Goal: Task Accomplishment & Management: Complete application form

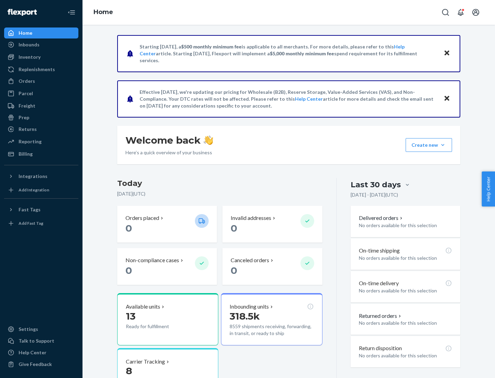
click at [442, 145] on button "Create new Create new inbound Create new order Create new product" at bounding box center [428, 145] width 46 height 14
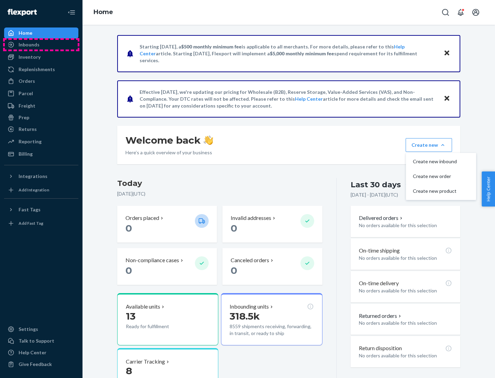
click at [41, 45] on div "Inbounds" at bounding box center [41, 45] width 73 height 10
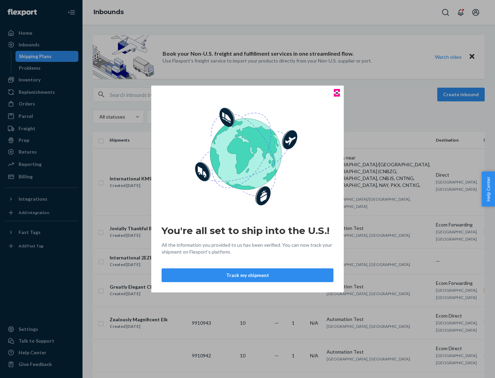
click at [336, 93] on icon "Close" at bounding box center [336, 92] width 3 height 3
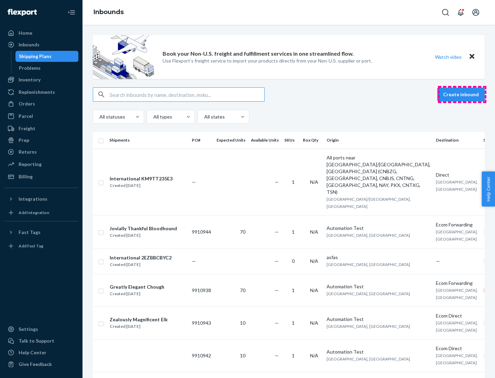
click at [462, 94] on button "Create inbound" at bounding box center [460, 95] width 47 height 14
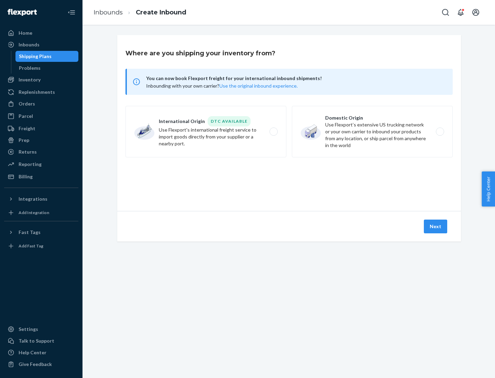
click at [372, 132] on label "Domestic Origin Use Flexport’s extensive US trucking network or your own carrie…" at bounding box center [372, 132] width 161 height 52
click at [439, 132] on input "Domestic Origin Use Flexport’s extensive US trucking network or your own carrie…" at bounding box center [441, 131] width 4 height 4
radio input "true"
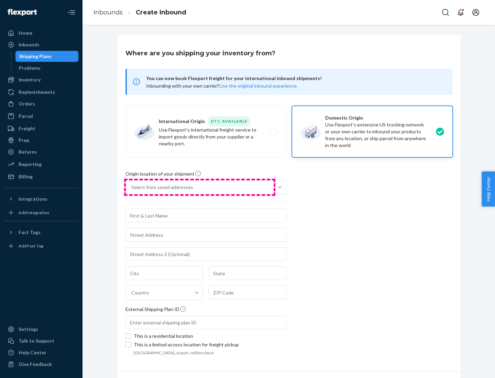
click at [200, 187] on div "Select from saved addresses" at bounding box center [200, 187] width 148 height 14
click at [132, 187] on input "Select from saved addresses" at bounding box center [131, 187] width 1 height 7
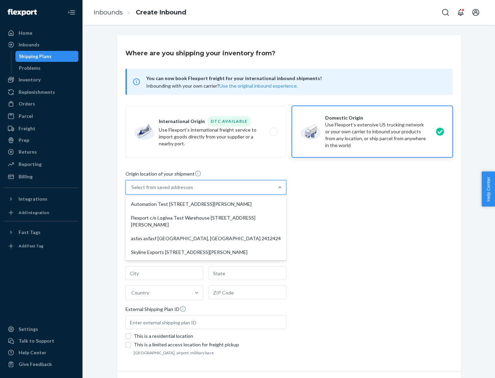
scroll to position [3, 0]
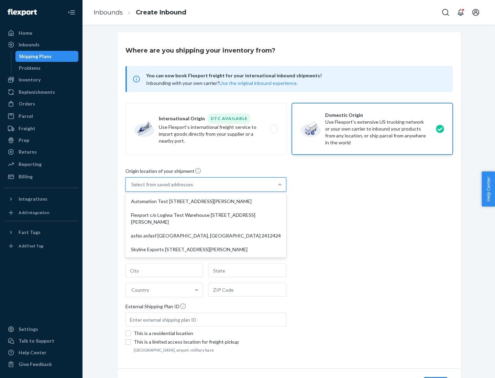
click at [206, 201] on div "Automation Test [STREET_ADDRESS][PERSON_NAME]" at bounding box center [206, 201] width 158 height 14
click at [132, 188] on input "option Automation Test [STREET_ADDRESS][PERSON_NAME] focused, 1 of 4. 4 results…" at bounding box center [131, 184] width 1 height 7
type input "Automation Test"
type input "9th Floor"
type input "[GEOGRAPHIC_DATA]"
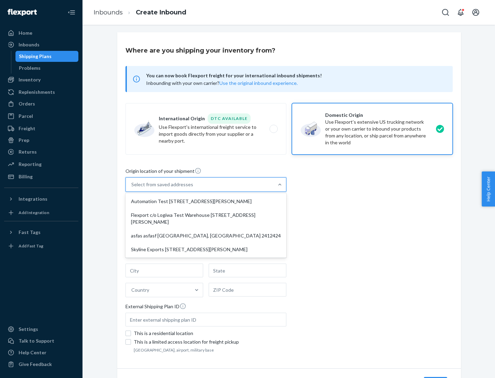
type input "CA"
type input "94104"
type input "[STREET_ADDRESS][PERSON_NAME]"
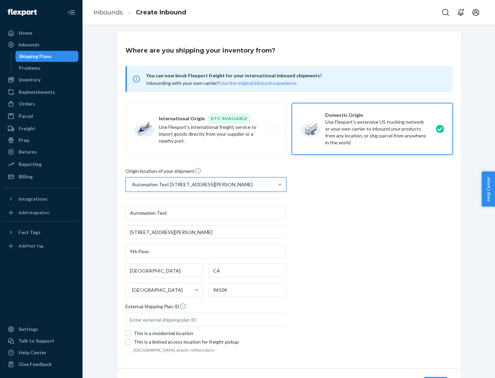
scroll to position [40, 0]
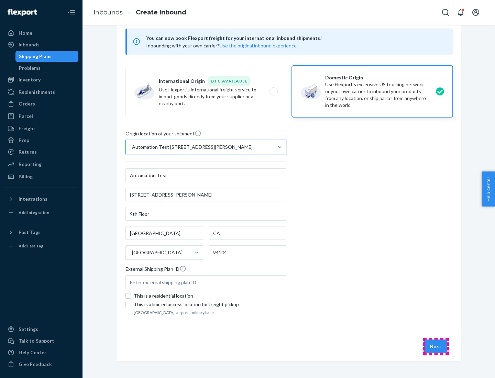
click at [435, 346] on button "Next" at bounding box center [434, 346] width 23 height 14
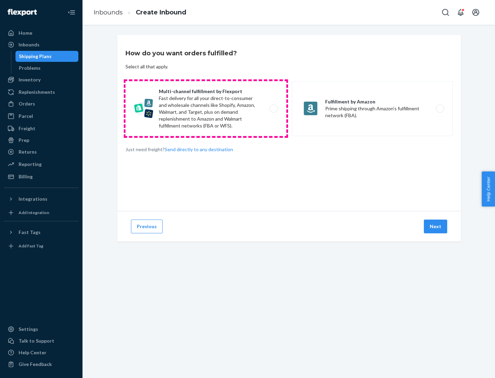
click at [206, 109] on label "Multi-channel fulfillment by Flexport Fast delivery for all your direct-to-cons…" at bounding box center [205, 108] width 161 height 55
click at [273, 109] on input "Multi-channel fulfillment by Flexport Fast delivery for all your direct-to-cons…" at bounding box center [275, 108] width 4 height 4
radio input "true"
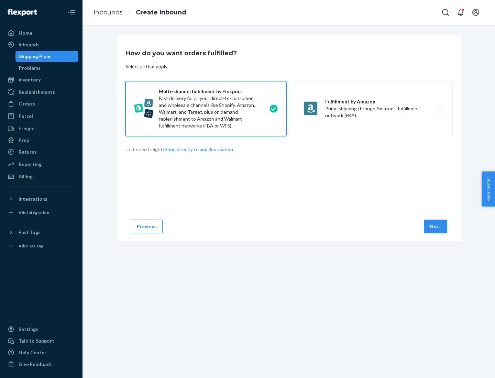
click at [435, 226] on button "Next" at bounding box center [434, 226] width 23 height 14
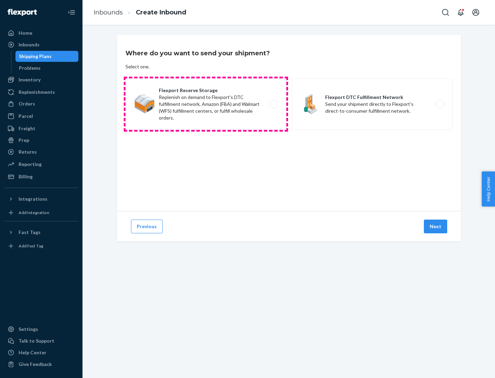
click at [206, 104] on label "Flexport Reserve Storage Replenish on demand to Flexport's DTC fulfillment netw…" at bounding box center [205, 104] width 161 height 52
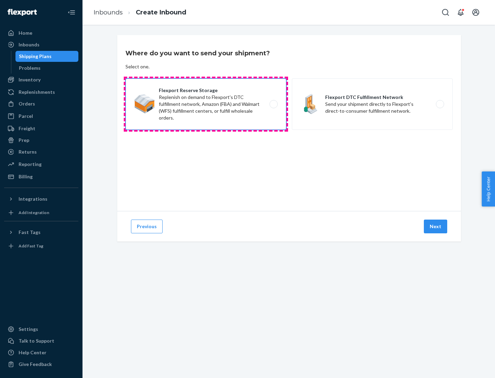
click at [273, 104] on input "Flexport Reserve Storage Replenish on demand to Flexport's DTC fulfillment netw…" at bounding box center [275, 104] width 4 height 4
radio input "true"
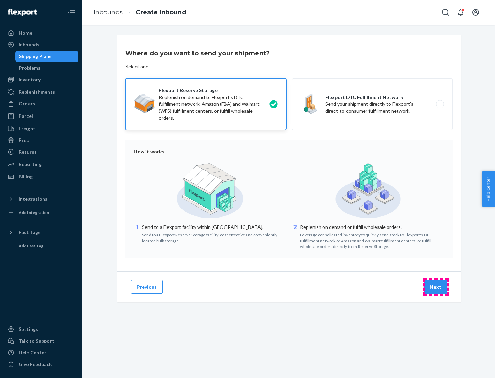
click at [435, 287] on button "Next" at bounding box center [434, 287] width 23 height 14
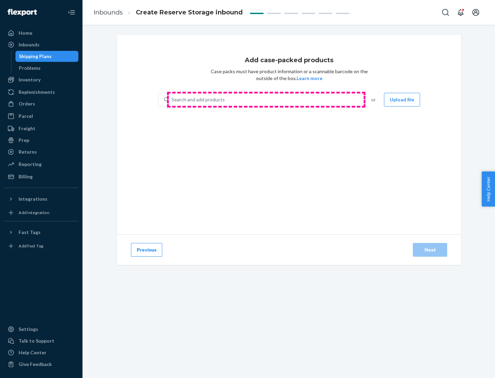
click at [266, 100] on div "Search and add products" at bounding box center [266, 99] width 194 height 12
click at [172, 100] on input "Search and add products" at bounding box center [171, 99] width 1 height 7
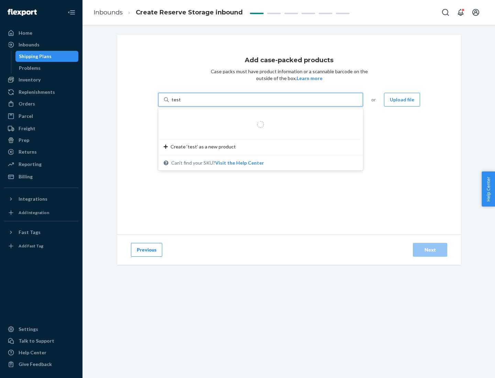
type input "test-syn"
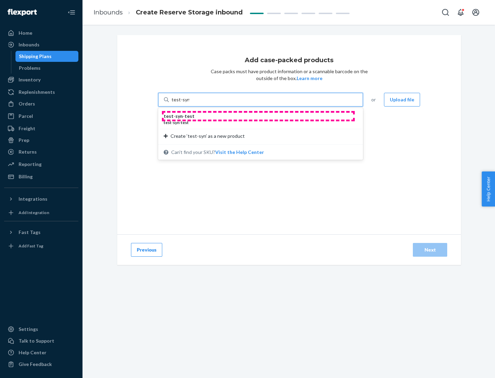
click at [258, 116] on div "test - syn - test" at bounding box center [257, 116] width 188 height 7
click at [189, 103] on input "test-syn" at bounding box center [180, 99] width 18 height 7
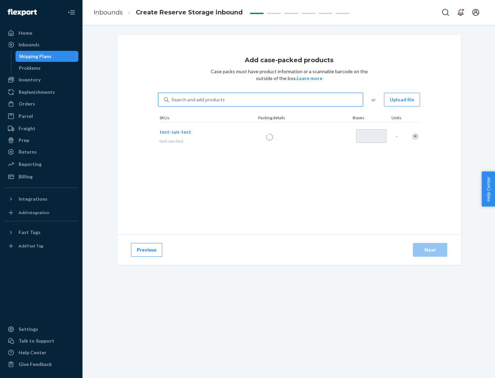
type input "1"
click at [430, 250] on div "Next" at bounding box center [429, 249] width 23 height 7
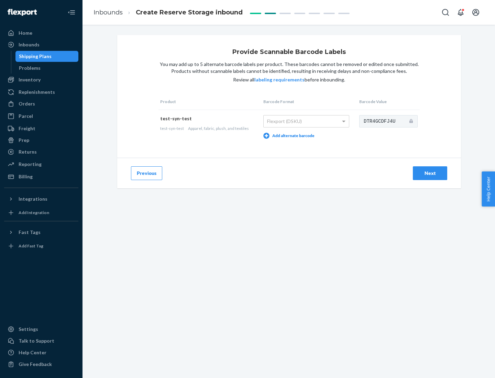
click at [430, 173] on div "Next" at bounding box center [429, 173] width 23 height 7
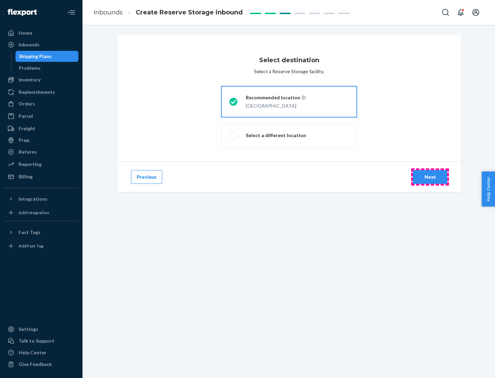
click at [430, 177] on div "Next" at bounding box center [429, 176] width 23 height 7
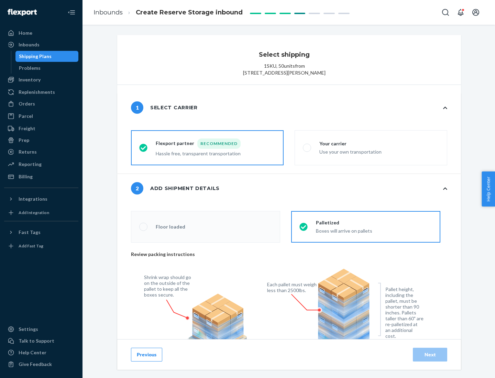
radio input "false"
type input "1"
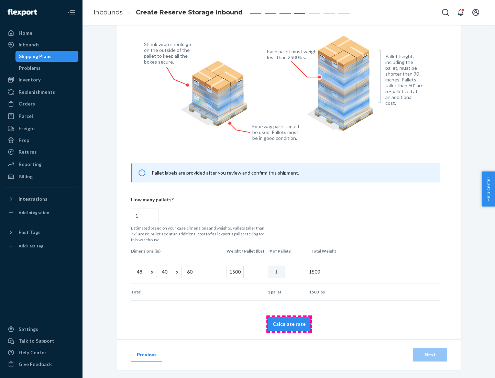
click at [289, 324] on button "Calculate rate" at bounding box center [288, 324] width 45 height 14
radio input "false"
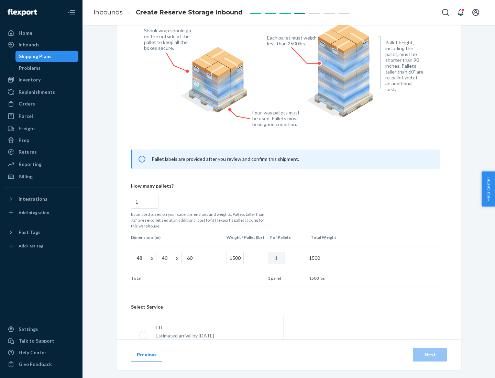
scroll to position [304, 0]
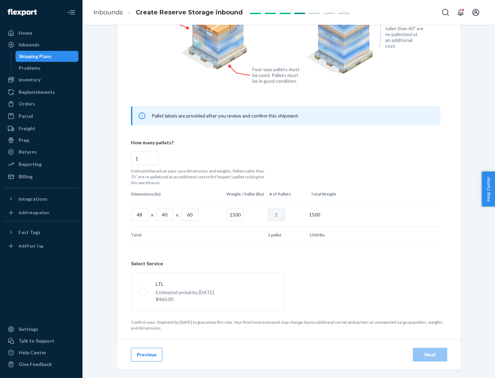
click at [207, 291] on p "Estimated arrival by [DATE]" at bounding box center [185, 292] width 58 height 7
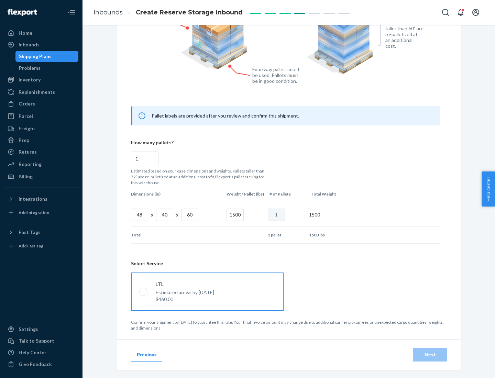
click at [144, 291] on input "LTL Estimated arrival by [DATE] $460.00" at bounding box center [141, 291] width 4 height 4
radio input "true"
radio input "false"
click at [430, 354] on div "Next" at bounding box center [429, 354] width 23 height 7
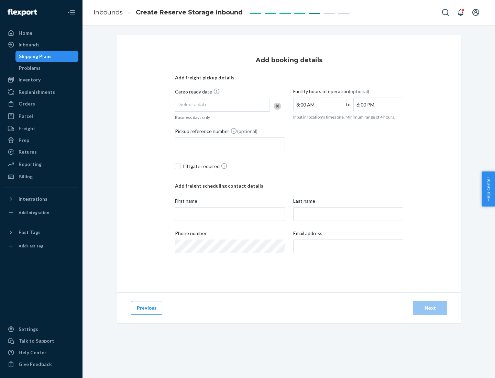
click at [222, 105] on div "Select a date" at bounding box center [222, 105] width 95 height 14
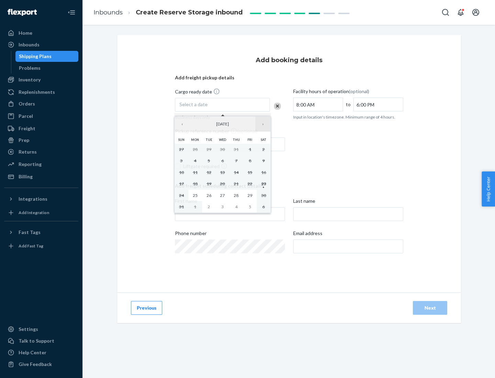
click at [263, 124] on button "›" at bounding box center [262, 123] width 15 height 15
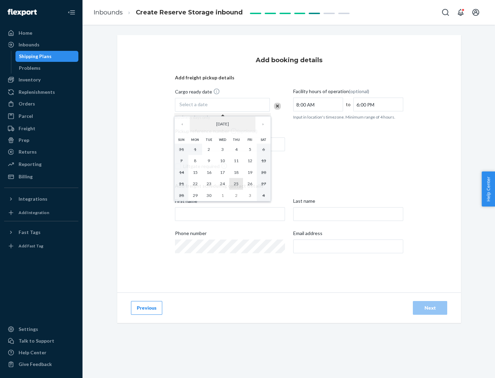
click at [236, 183] on abbr "25" at bounding box center [236, 183] width 5 height 5
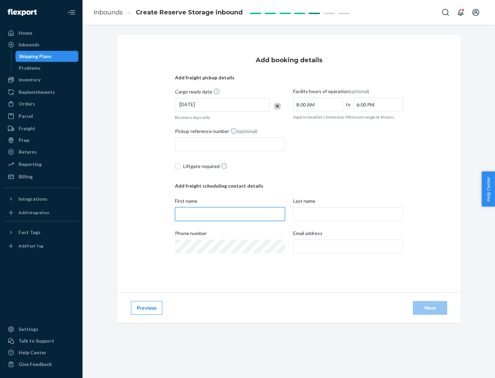
click at [230, 214] on input "First name" at bounding box center [230, 214] width 110 height 14
type input "[PERSON_NAME]"
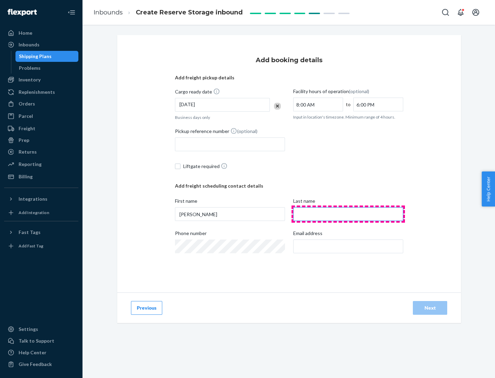
click at [348, 214] on input "Last name" at bounding box center [348, 214] width 110 height 14
type input "Doe"
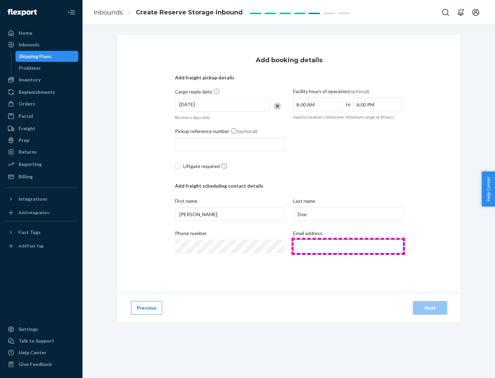
click at [348, 246] on input "Email address" at bounding box center [348, 246] width 110 height 14
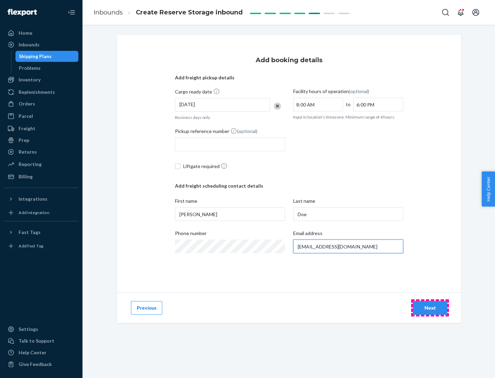
type input "[EMAIL_ADDRESS][DOMAIN_NAME]"
click at [430, 308] on div "Next" at bounding box center [429, 307] width 23 height 7
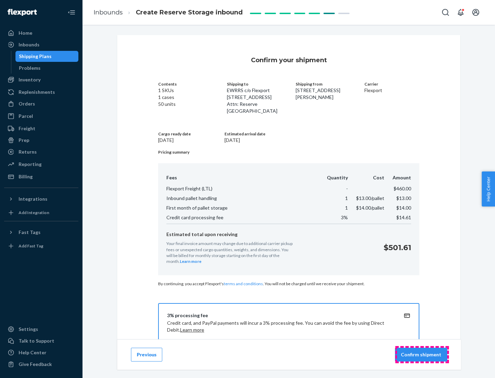
scroll to position [99, 0]
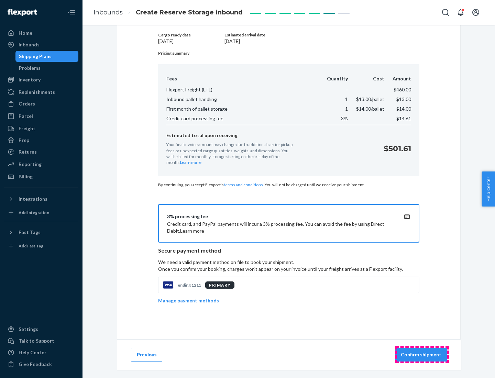
click at [421, 354] on p "Confirm shipment" at bounding box center [420, 354] width 41 height 7
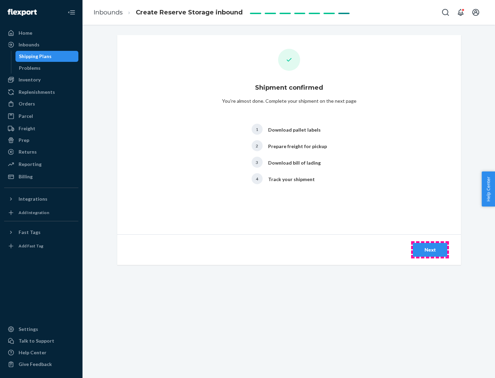
click at [430, 250] on div "Next" at bounding box center [429, 249] width 23 height 7
